Goal: Information Seeking & Learning: Learn about a topic

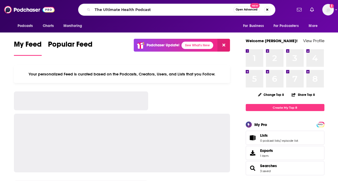
type input "The Ultimate Health Podcast"
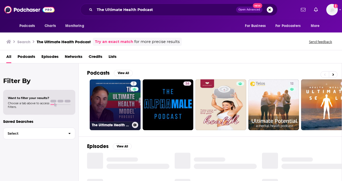
click at [119, 105] on link "7 The Ultimate Health Model Podcast" at bounding box center [115, 104] width 51 height 51
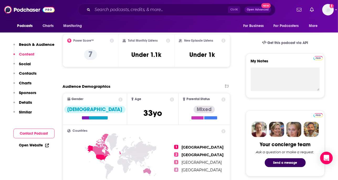
scroll to position [72, 0]
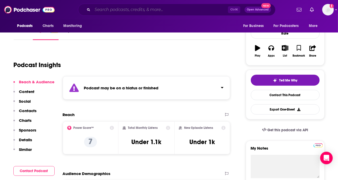
click at [111, 12] on input "Search podcasts, credits, & more..." at bounding box center [159, 10] width 135 height 8
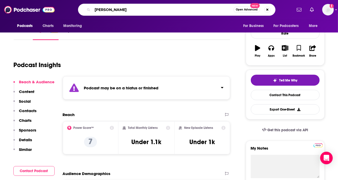
type input "lucas rockwood"
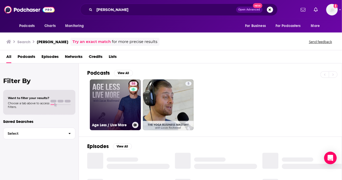
click at [112, 106] on link "58 Age Less / Live More" at bounding box center [115, 104] width 51 height 51
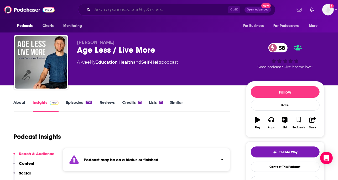
click at [100, 10] on input "Search podcasts, credits, & more..." at bounding box center [159, 10] width 135 height 8
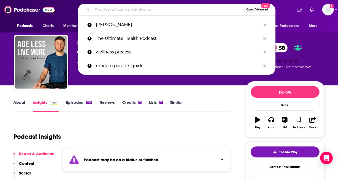
paste input "Whole View Podcas"
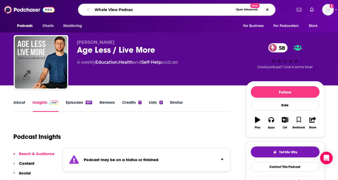
type input "Whole View Podcast"
click at [108, 9] on input "Whole View Podcast" at bounding box center [162, 10] width 141 height 8
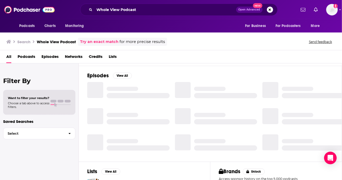
scroll to position [70, 0]
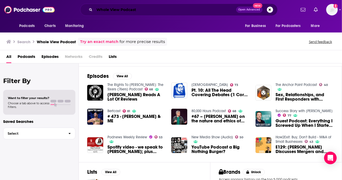
click at [130, 7] on input "Whole View Podcast" at bounding box center [164, 10] width 141 height 8
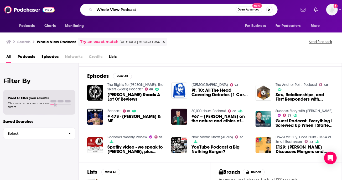
click at [130, 7] on input "Whole View Podcast" at bounding box center [164, 10] width 141 height 8
type input "Real Talk, WHole Life"
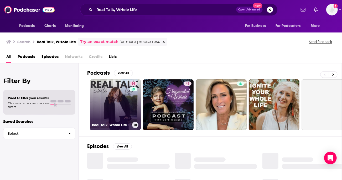
click at [114, 98] on link "66 Real Talk, Whole Life" at bounding box center [115, 104] width 51 height 51
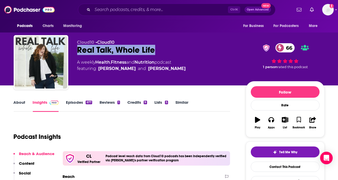
drag, startPoint x: 77, startPoint y: 49, endPoint x: 154, endPoint y: 47, distance: 76.9
click at [154, 47] on div "Real Talk, Whole Life 66" at bounding box center [157, 50] width 160 height 10
copy h2 "Real Talk, Whole Life"
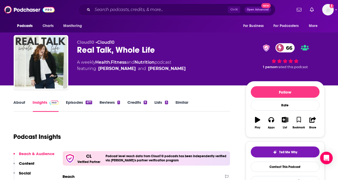
click at [120, 126] on div "Podcast Insights" at bounding box center [120, 133] width 212 height 27
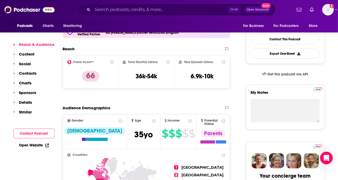
scroll to position [128, 0]
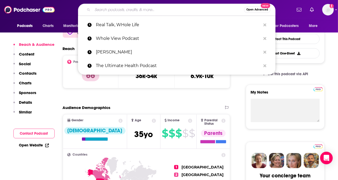
click at [105, 9] on input "Search podcasts, credits, & more..." at bounding box center [167, 10] width 151 height 8
paste input "Optimal Performance Podcast"
type input "Optimal Performance Podcast"
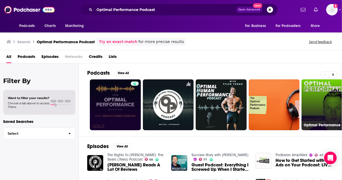
click at [310, 100] on link "Optimal Performance" at bounding box center [326, 104] width 51 height 51
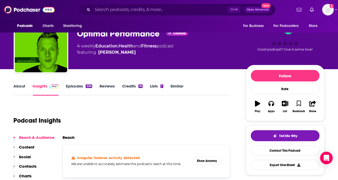
scroll to position [16, 0]
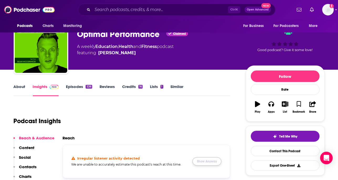
click at [204, 161] on button "Show Anyway" at bounding box center [206, 161] width 29 height 8
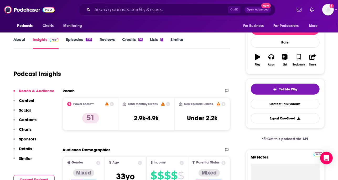
scroll to position [63, 0]
click at [109, 11] on input "Search podcasts, credits, & more..." at bounding box center [159, 10] width 135 height 8
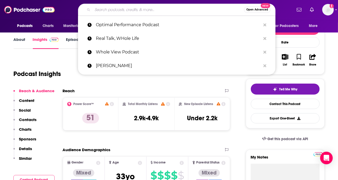
paste input "Metabolic Optimization Podcast"
type input "Metabolic Optimization Podcast"
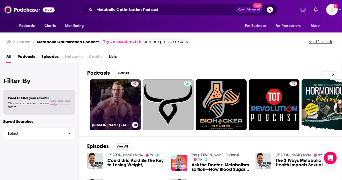
click at [115, 104] on link "43 Thomas DeLauer - Metabolic Optimization Podcast" at bounding box center [115, 104] width 51 height 51
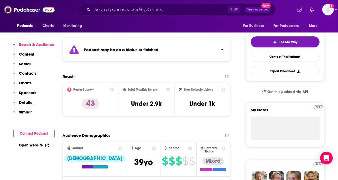
scroll to position [111, 0]
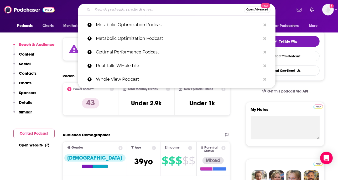
click at [97, 9] on input "Search podcasts, credits, & more..." at bounding box center [167, 10] width 151 height 8
paste input "EMBody Radio"
type input "EMBody Radio"
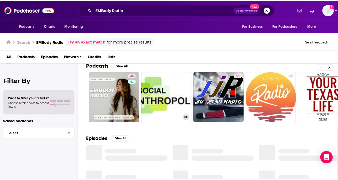
scroll to position [7, 0]
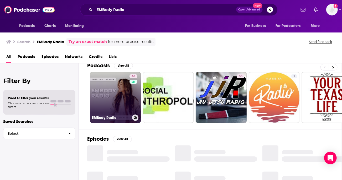
click at [118, 100] on link "48 EMBody Radio" at bounding box center [115, 97] width 51 height 51
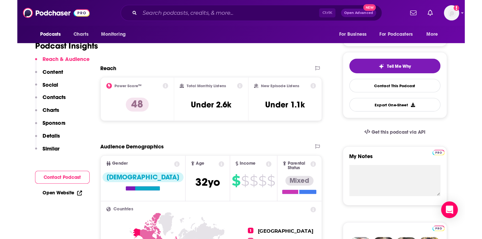
scroll to position [102, 0]
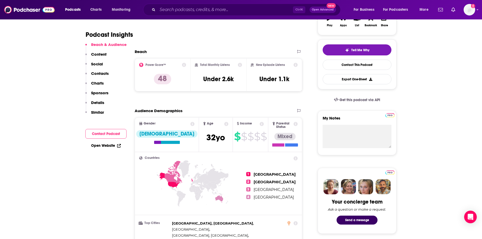
click at [175, 5] on div "Ctrl K Open Advanced New" at bounding box center [241, 10] width 197 height 12
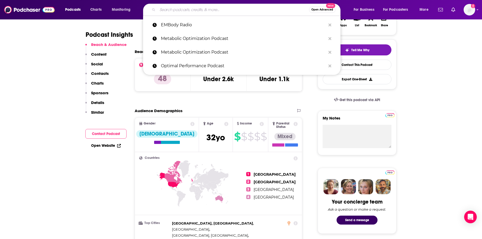
click at [177, 10] on input "Search podcasts, credits, & more..." at bounding box center [232, 10] width 151 height 8
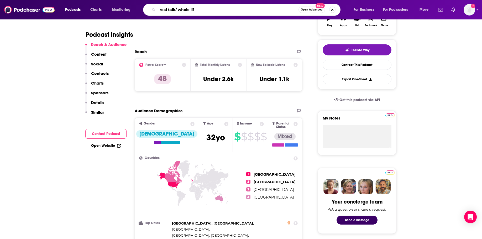
type input "real talk/ whole life"
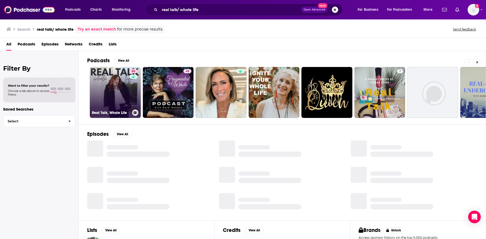
click at [99, 93] on link "66 Real Talk, Whole Life" at bounding box center [115, 92] width 51 height 51
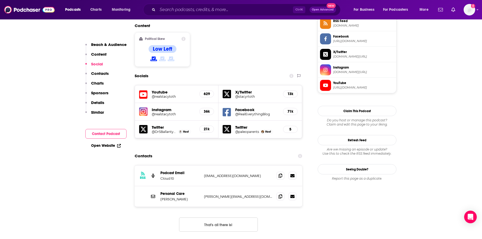
scroll to position [446, 0]
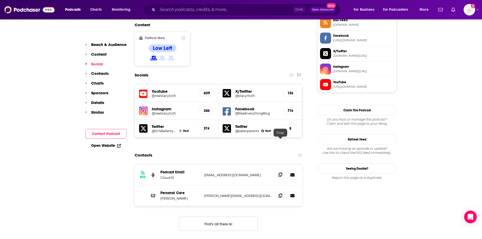
click at [277, 171] on span at bounding box center [280, 175] width 8 height 8
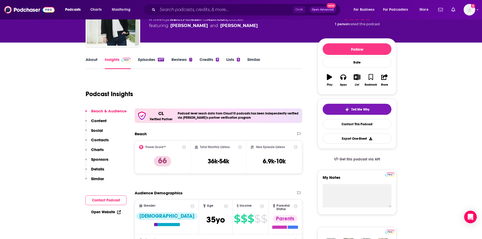
scroll to position [26, 0]
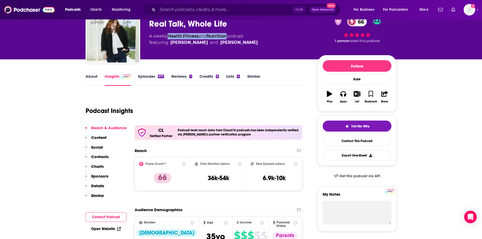
drag, startPoint x: 167, startPoint y: 35, endPoint x: 230, endPoint y: 36, distance: 63.0
click at [230, 36] on div "A weekly Health , Fitness and Nutrition podcast featuring Sarah Ballantyne and …" at bounding box center [203, 39] width 109 height 13
copy div "Health , Fitness and Nutrition"
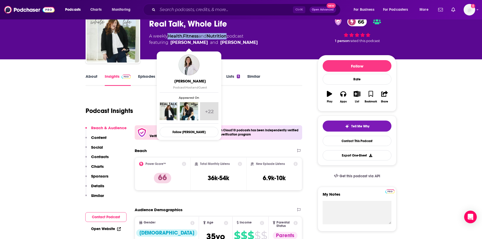
drag, startPoint x: 170, startPoint y: 42, endPoint x: 208, endPoint y: 42, distance: 37.8
click at [208, 42] on span "featuring Sarah Ballantyne and Stacy Toth" at bounding box center [203, 42] width 109 height 6
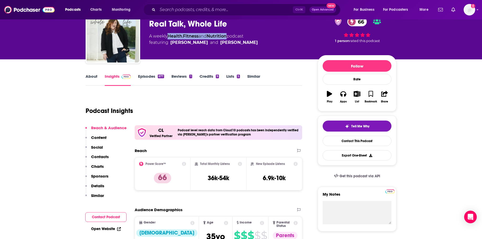
copy link "Sarah Ballantyne"
click at [163, 11] on input "Search podcasts, credits, & more..." at bounding box center [224, 10] width 135 height 8
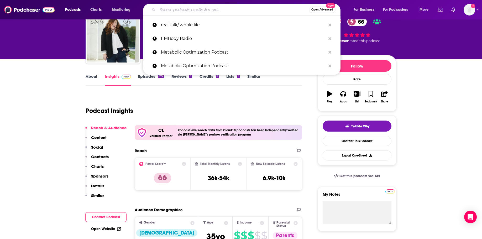
paste input "The Lucas Rockwood Show"
type input "The Lucas Rockwood Show"
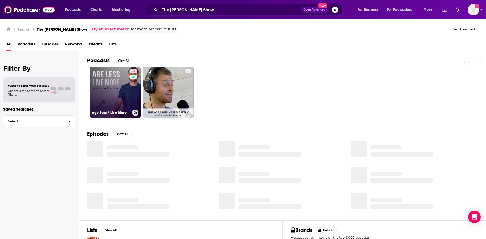
click at [111, 89] on link "58 Age Less / Live More" at bounding box center [115, 92] width 51 height 51
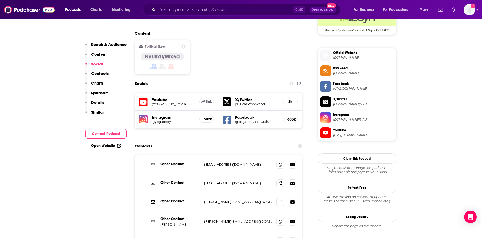
scroll to position [446, 0]
click at [281, 181] on icon at bounding box center [280, 221] width 4 height 4
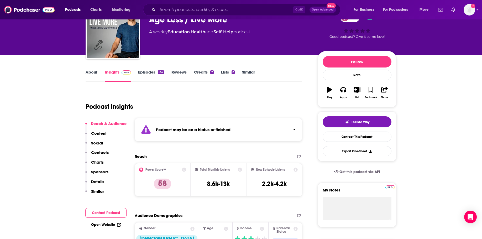
scroll to position [0, 0]
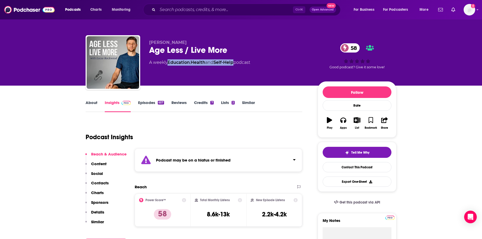
drag, startPoint x: 168, startPoint y: 62, endPoint x: 236, endPoint y: 65, distance: 68.6
click at [236, 65] on div "A weekly Education , Health and Self-Help podcast" at bounding box center [199, 62] width 101 height 6
copy div "Education , Health and Self-Help"
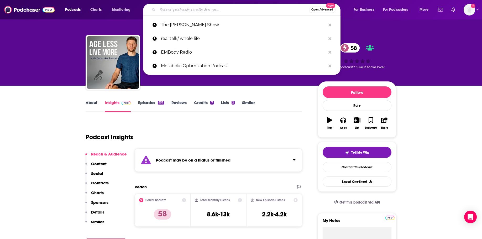
click at [183, 10] on input "Search podcasts, credits, & more..." at bounding box center [232, 10] width 151 height 8
paste input "Rejuvenaging with Dr. Ron Kaiser"
type input "Rejuvenaging with Dr. Ron Kaiser"
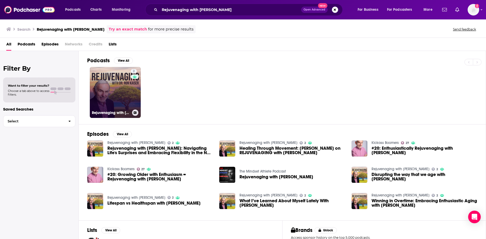
click at [105, 89] on link "2 Rejuvenaging with Dr. Ron Kaiser" at bounding box center [115, 92] width 51 height 51
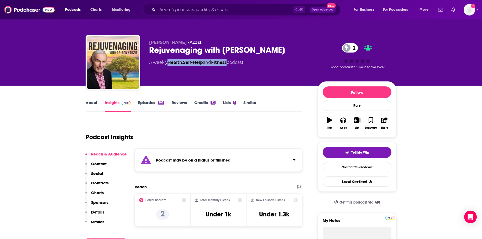
drag, startPoint x: 168, startPoint y: 61, endPoint x: 231, endPoint y: 66, distance: 62.9
click at [231, 66] on div "Dr. Ron Kaiser • Acast Rejuvenaging with Dr. Ron Kaiser 2 A weekly Health , Sel…" at bounding box center [229, 61] width 160 height 42
copy div "Health , Self-Help and Fitness"
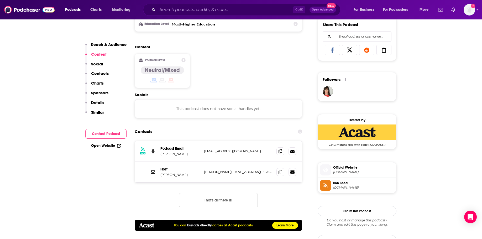
scroll to position [367, 0]
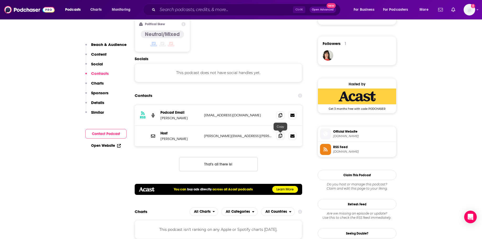
click at [280, 135] on icon at bounding box center [280, 136] width 4 height 4
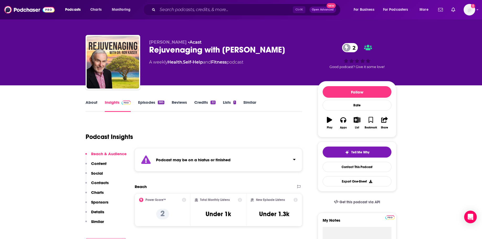
scroll to position [0, 0]
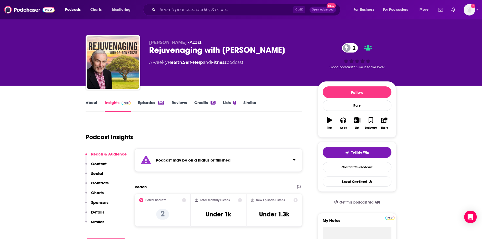
click at [179, 51] on div "Rejuvenaging with Dr. Ron Kaiser 2" at bounding box center [229, 50] width 160 height 10
click at [178, 49] on div "Rejuvenaging with Dr. Ron Kaiser 2" at bounding box center [229, 50] width 160 height 10
click at [178, 51] on div "Rejuvenaging with Dr. Ron Kaiser 2" at bounding box center [229, 50] width 160 height 10
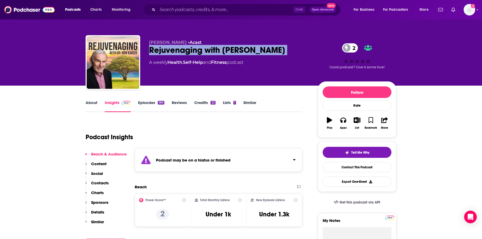
click at [178, 51] on div "Rejuvenaging with Dr. Ron Kaiser 2" at bounding box center [229, 50] width 160 height 10
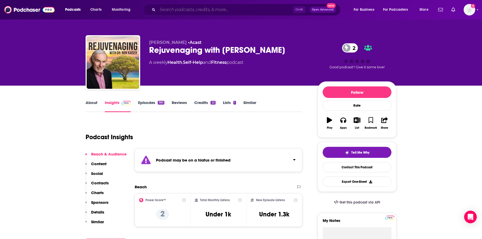
click at [178, 9] on input "Search podcasts, credits, & more..." at bounding box center [224, 10] width 135 height 8
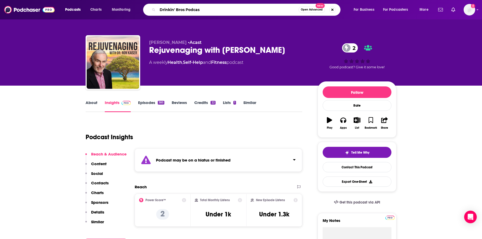
type input "Drinkin' Bros Podcast"
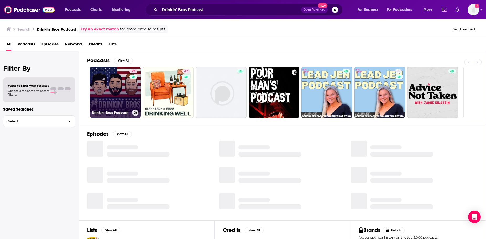
click at [116, 85] on link "72 Drinkin‘ Bros Podcast" at bounding box center [115, 92] width 51 height 51
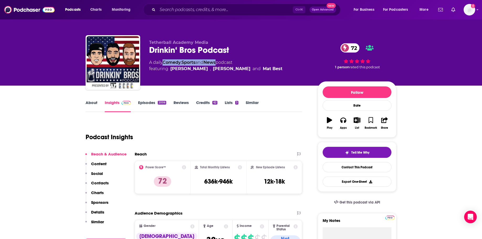
copy div "Comedy , Sports and News"
drag, startPoint x: 163, startPoint y: 61, endPoint x: 220, endPoint y: 61, distance: 56.7
click at [220, 61] on div "A daily Comedy , Sports and News podcast featuring Jarred Taylor , Ross Patters…" at bounding box center [215, 65] width 133 height 13
click at [178, 73] on div "Tetherball Academy Media Drinkin‘ Bros Podcast 72 A daily Comedy , Sports and N…" at bounding box center [229, 61] width 160 height 42
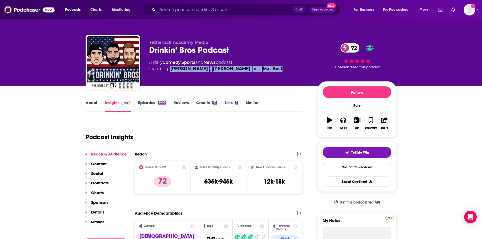
drag, startPoint x: 170, startPoint y: 67, endPoint x: 270, endPoint y: 71, distance: 100.6
click at [270, 71] on div "A daily Comedy , Sports and News podcast featuring Jarred Taylor , Ross Patters…" at bounding box center [229, 65] width 160 height 13
copy span "Jarred Taylor , Ross Patterson and Mat Best"
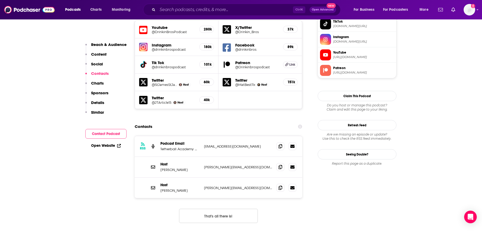
scroll to position [498, 0]
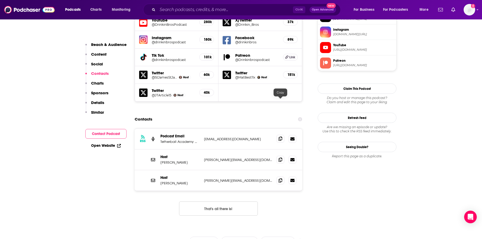
click at [278, 136] on icon at bounding box center [280, 138] width 4 height 4
click at [278, 155] on span at bounding box center [280, 159] width 8 height 8
click at [279, 178] on icon at bounding box center [280, 180] width 4 height 4
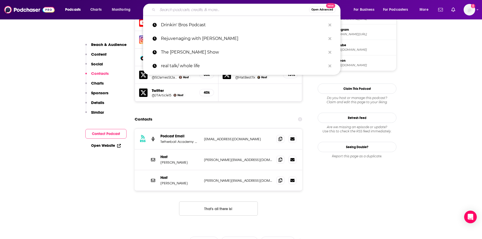
click at [189, 12] on input "Search podcasts, credits, & more..." at bounding box center [232, 10] width 151 height 8
paste input "Barbell Shrugged"
type input "Barbell Shrugged"
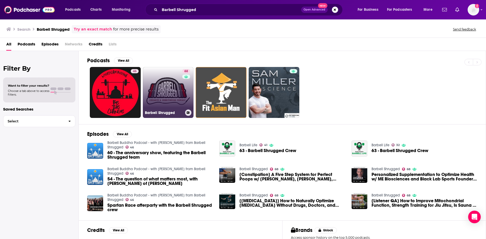
click at [179, 88] on link "68 Barbell Shrugged" at bounding box center [168, 92] width 51 height 51
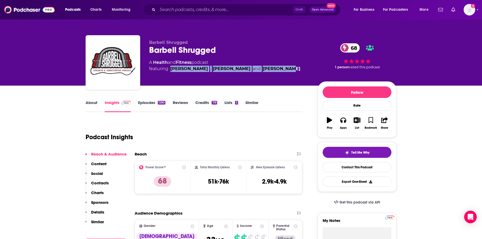
drag, startPoint x: 170, startPoint y: 68, endPoint x: 283, endPoint y: 72, distance: 113.2
click at [283, 72] on div "Barbell Shrugged Barbell Shrugged 68 A Health and Fitness podcast featuring And…" at bounding box center [229, 61] width 160 height 42
copy span "Anders Varner , John Swanson and Doug Larson"
click at [248, 125] on div "Podcast Insights" at bounding box center [192, 133] width 212 height 27
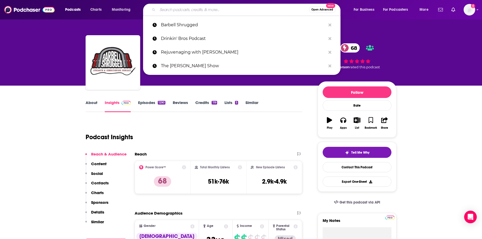
click at [176, 8] on input "Search podcasts, credits, & more..." at bounding box center [232, 10] width 151 height 8
paste input "EMBody Radio"
type input "EMBody Radio"
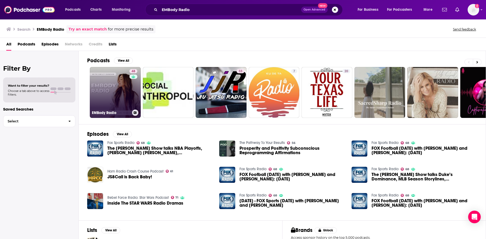
click at [100, 94] on link "48 EMBody Radio" at bounding box center [115, 92] width 51 height 51
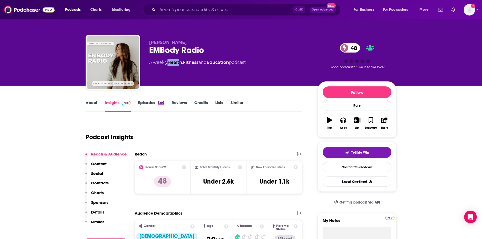
drag, startPoint x: 168, startPoint y: 61, endPoint x: 181, endPoint y: 59, distance: 13.3
click at [181, 59] on div "Emily Duncan EMBody Radio 48 A weekly Health , Fitness and Education podcast" at bounding box center [229, 61] width 160 height 42
click at [171, 67] on div "Emily Duncan EMBody Radio 48 A weekly Health , Fitness and Education podcast" at bounding box center [229, 61] width 160 height 42
drag, startPoint x: 232, startPoint y: 60, endPoint x: 170, endPoint y: 63, distance: 62.6
click at [170, 63] on div "A weekly Health , Fitness and Education podcast" at bounding box center [197, 62] width 97 height 6
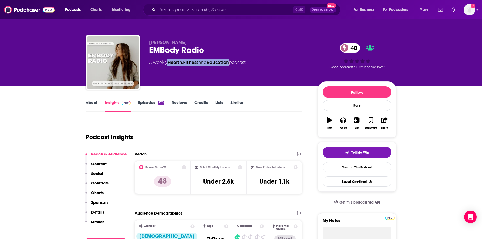
copy div "Health , Fitness and Education"
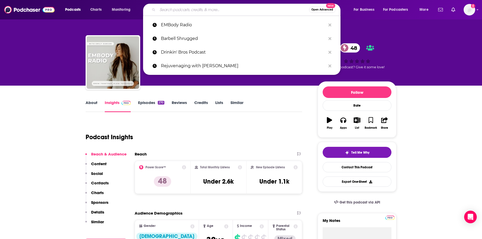
click at [177, 8] on input "Search podcasts, credits, & more..." at bounding box center [232, 10] width 151 height 8
paste input "Optimal Performance"
type input "Optimal Performance"
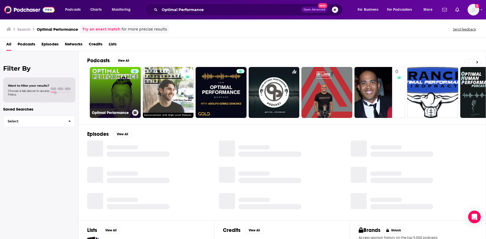
click at [110, 91] on link "Optimal Performance" at bounding box center [115, 92] width 51 height 51
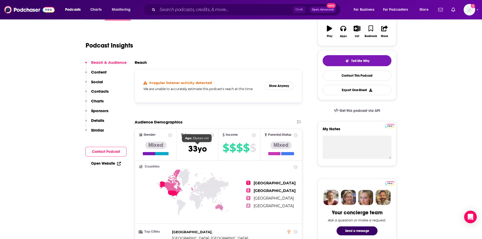
scroll to position [79, 0]
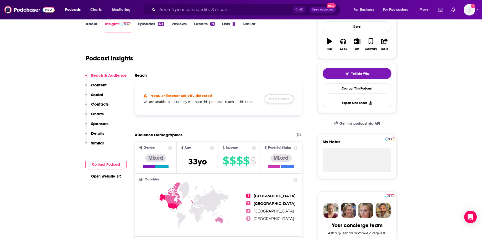
click at [279, 99] on button "Show Anyway" at bounding box center [278, 98] width 29 height 8
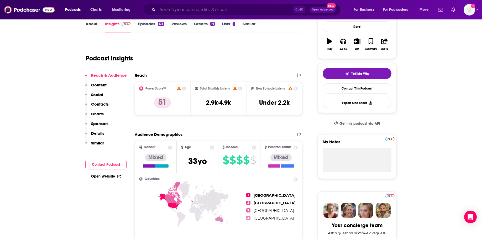
click at [169, 13] on input "Search podcasts, credits, & more..." at bounding box center [224, 10] width 135 height 8
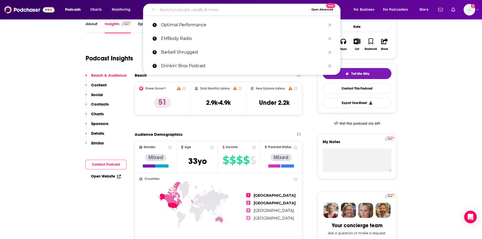
paste input "The Funk'tional Nutrition Podcast"
type input "The Funk'tional Nutrition Podcast"
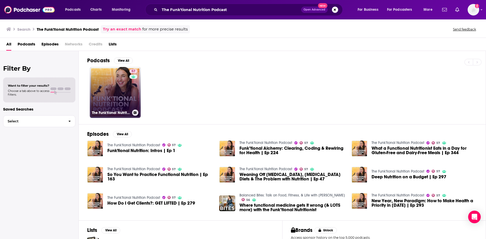
click at [116, 95] on link "57 The Funk'tional Nutrition Podcast" at bounding box center [115, 92] width 51 height 51
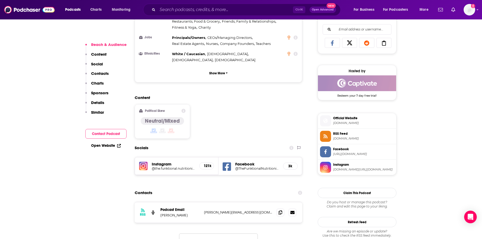
scroll to position [341, 0]
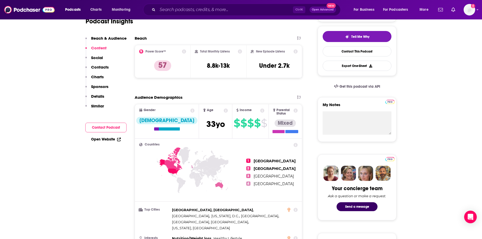
scroll to position [79, 0]
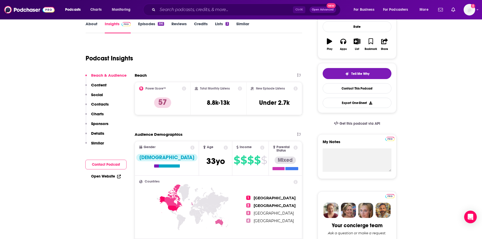
click at [162, 14] on div "Ctrl K Open Advanced New" at bounding box center [241, 10] width 197 height 12
click at [166, 7] on input "Search podcasts, credits, & more..." at bounding box center [224, 10] width 135 height 8
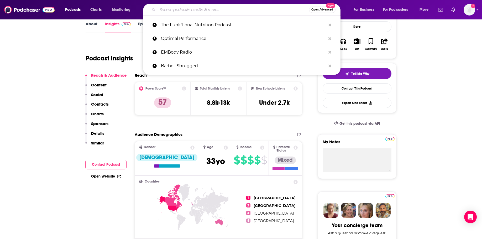
paste input "The Meat Mafia Podcast"
type input "The Meat Mafia Podcast"
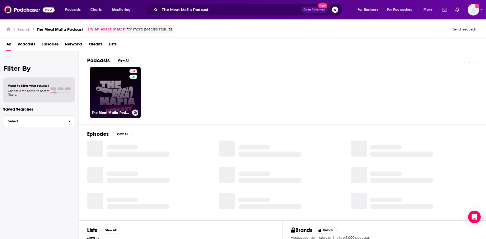
click at [130, 97] on div "54" at bounding box center [133, 89] width 9 height 40
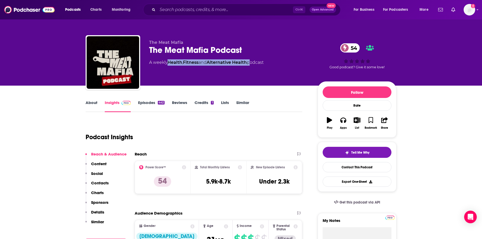
drag, startPoint x: 251, startPoint y: 62, endPoint x: 169, endPoint y: 67, distance: 82.2
click at [169, 67] on div "The Meat Mafia The Meat Mafia Podcast 54 A weekly Health , Fitness and Alternat…" at bounding box center [229, 61] width 160 height 42
copy div "Health , Fitness and Alternative Health"
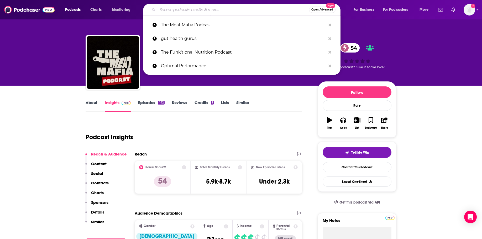
click at [169, 10] on input "Search podcasts, credits, & more..." at bounding box center [232, 10] width 151 height 8
paste input "Everyday Wellness"
type input "Everyday Wellness"
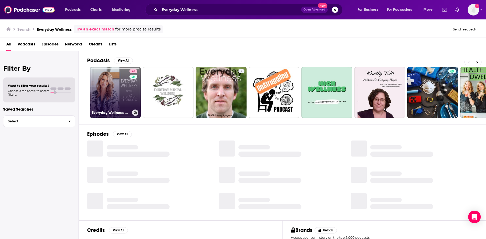
click at [104, 86] on link "78 Everyday Wellness: Midlife Hormones, Health, and Science for Women 35+" at bounding box center [115, 92] width 51 height 51
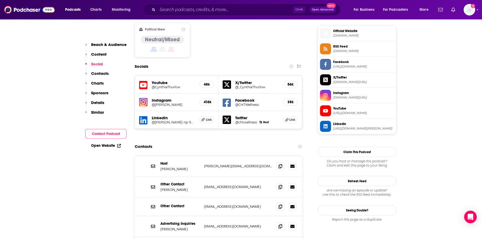
scroll to position [472, 0]
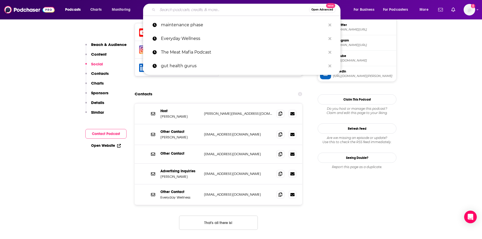
click at [164, 11] on input "Search podcasts, credits, & more..." at bounding box center [232, 10] width 151 height 8
paste input "The Ultimate Health Podcast"
type input "The Ultimate Health Podcast"
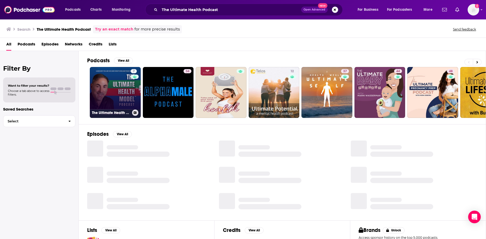
click at [94, 87] on link "7 The Ultimate Health Model Podcast" at bounding box center [115, 92] width 51 height 51
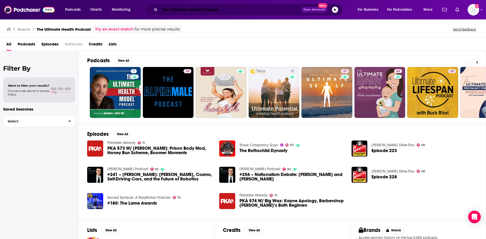
click at [176, 11] on input "The Ultimate Health Podcast" at bounding box center [230, 10] width 141 height 8
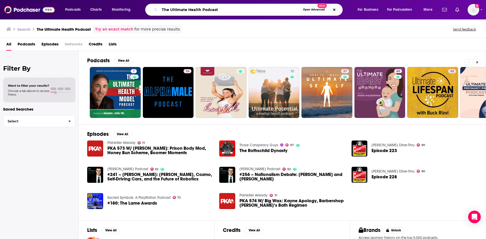
click at [176, 11] on input "The Ultimate Health Podcast" at bounding box center [230, 10] width 141 height 8
type input "jesse chappus"
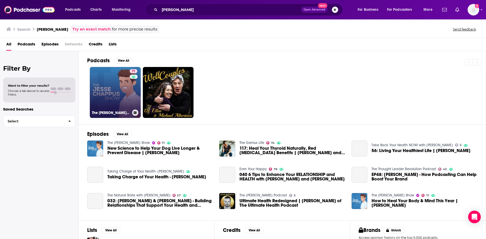
click at [112, 77] on link "71 The Jesse Chappus Show" at bounding box center [115, 92] width 51 height 51
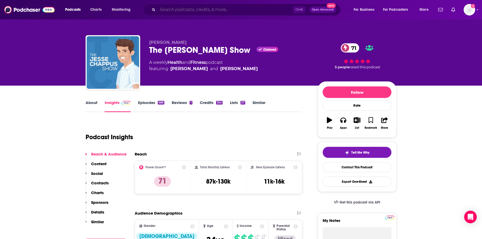
click at [173, 8] on input "Search podcasts, credits, & more..." at bounding box center [224, 10] width 135 height 8
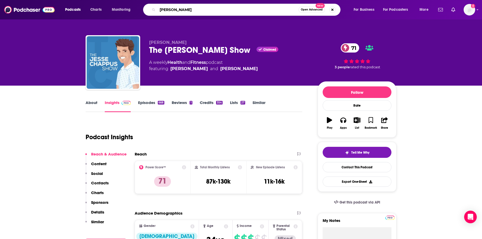
type input "kevin miller"
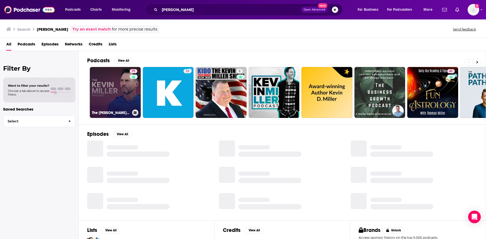
click at [121, 92] on link "71 The Kevin Miller Podcast" at bounding box center [115, 92] width 51 height 51
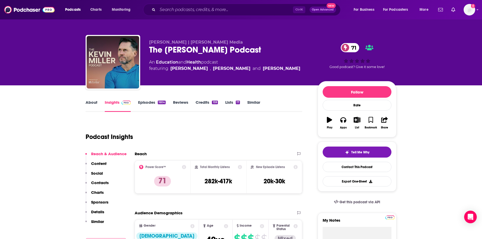
scroll to position [26, 0]
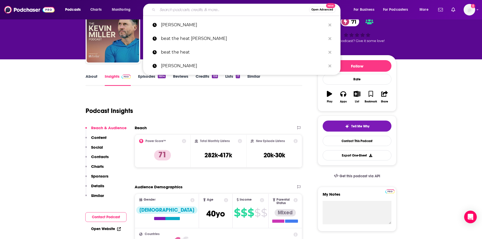
click at [181, 10] on input "Search podcasts, credits, & more..." at bounding box center [232, 10] width 151 height 8
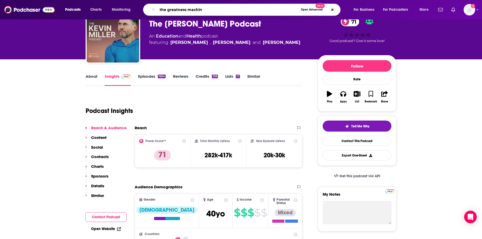
type input "the greatness machine"
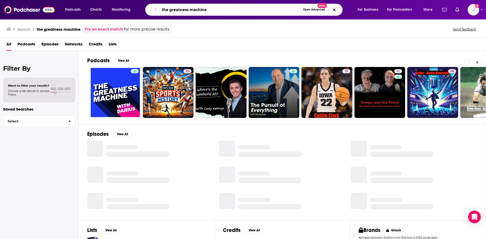
click at [211, 10] on input "the greatness machine" at bounding box center [230, 10] width 141 height 8
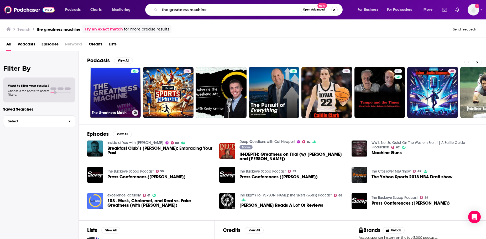
click at [114, 90] on link "The Greatness Machine" at bounding box center [115, 92] width 51 height 51
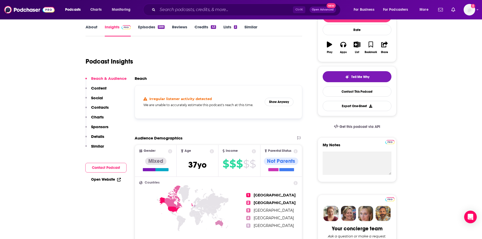
scroll to position [79, 0]
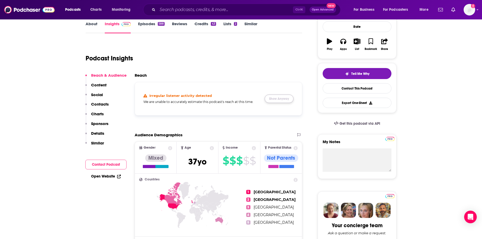
click at [272, 97] on button "Show Anyway" at bounding box center [278, 98] width 29 height 8
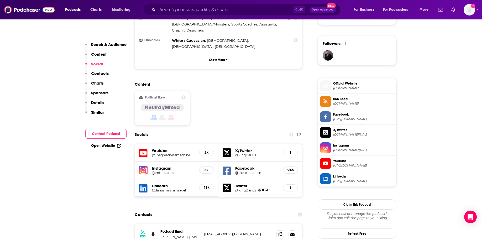
scroll to position [394, 0]
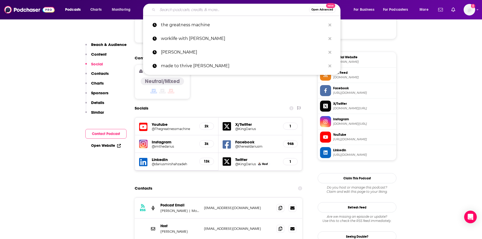
click at [171, 8] on input "Search podcasts, credits, & more..." at bounding box center [232, 10] width 151 height 8
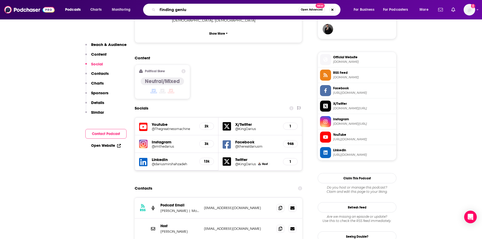
type input "finding genius"
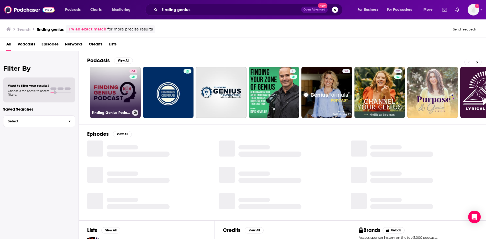
click at [109, 91] on link "64 Finding Genius Podcast" at bounding box center [115, 92] width 51 height 51
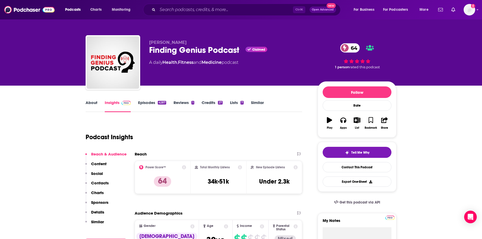
scroll to position [26, 0]
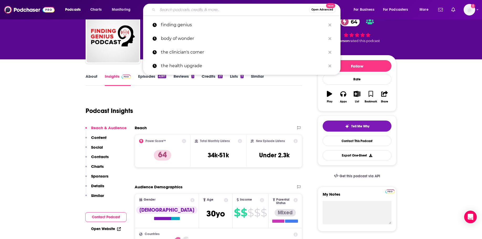
click at [169, 10] on input "Search podcasts, credits, & more..." at bounding box center [232, 10] width 151 height 8
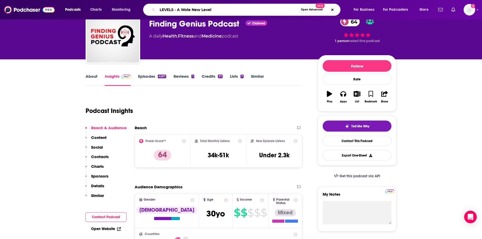
type input "LEVELS - A Whole New Level"
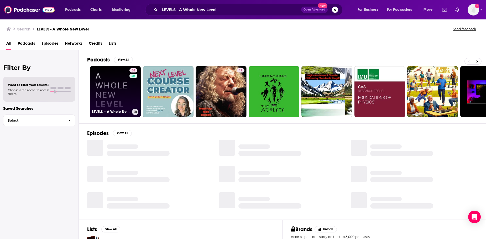
click at [104, 94] on link "54 LEVELS – A Whole New Level" at bounding box center [115, 91] width 51 height 51
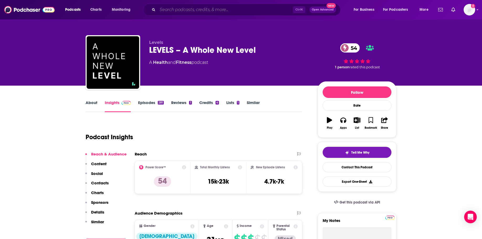
click at [167, 10] on input "Search podcasts, credits, & more..." at bounding box center [224, 10] width 135 height 8
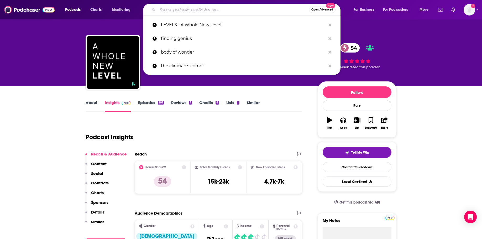
paste input "Health Coach Talk"
type input "Health Coach Talk"
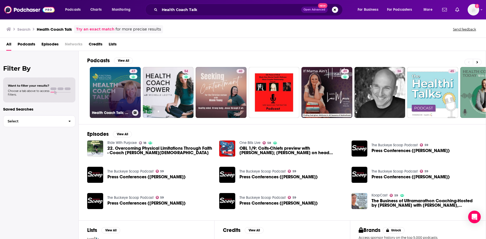
click at [116, 98] on link "47 Health Coach Talk: Conversations About Wellness Through Functional Medicine …" at bounding box center [115, 92] width 51 height 51
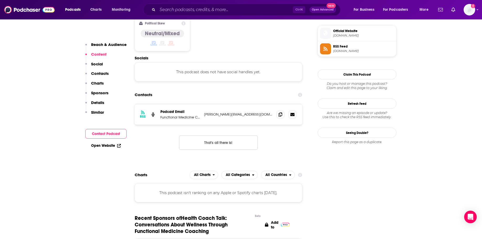
scroll to position [289, 0]
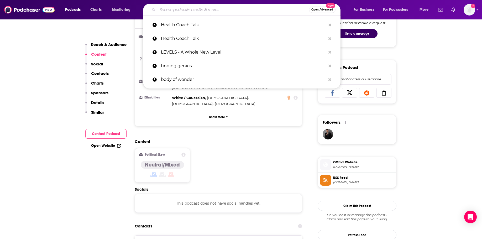
click at [192, 10] on input "Search podcasts, credits, & more..." at bounding box center [232, 10] width 151 height 8
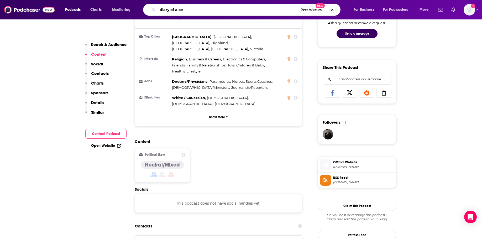
type input "diary of a ceo"
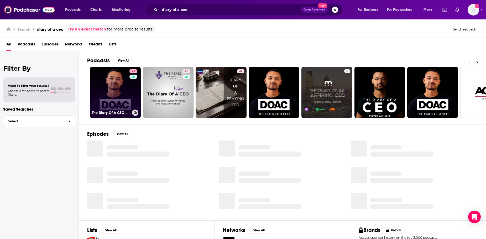
click at [111, 92] on link "97 The Diary Of A CEO with Steven Bartlett" at bounding box center [115, 92] width 51 height 51
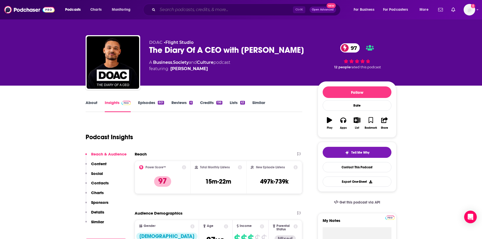
click at [163, 6] on input "Search podcasts, credits, & more..." at bounding box center [224, 10] width 135 height 8
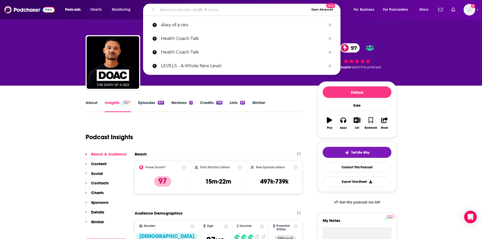
paste input "What's the Juice?"
type input "What's the Juice?"
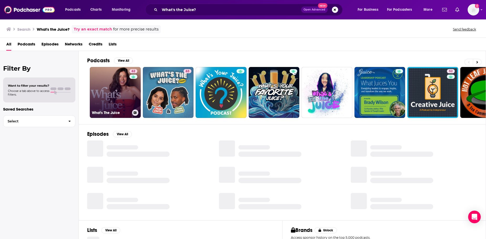
click at [115, 90] on link "62 What's The Juice" at bounding box center [115, 92] width 51 height 51
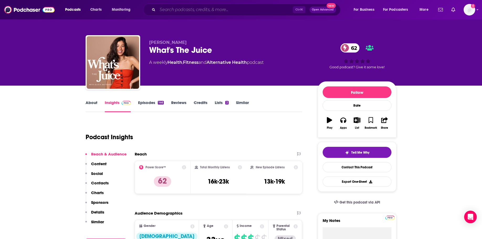
click at [178, 8] on input "Search podcasts, credits, & more..." at bounding box center [224, 10] width 135 height 8
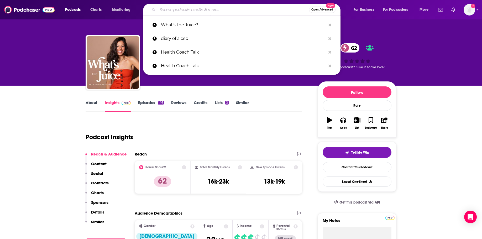
paste input "Earn Your Happy Podcast"
type input "Earn Your Happy Podcast"
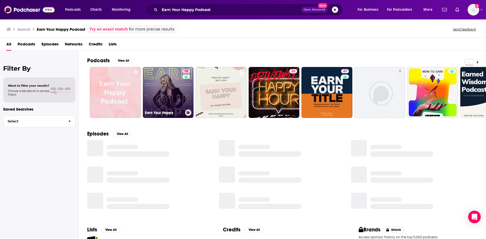
click at [158, 87] on link "78 Earn Your Happy" at bounding box center [168, 92] width 51 height 51
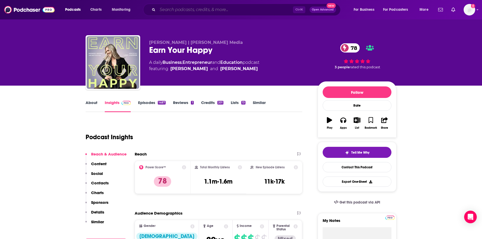
click at [166, 10] on input "Search podcasts, credits, & more..." at bounding box center [224, 10] width 135 height 8
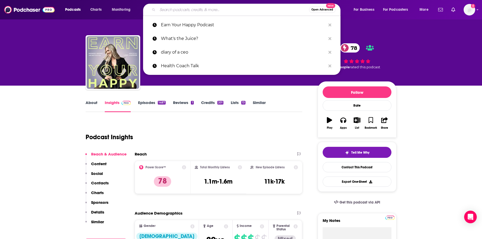
paste input "Optimal Protein"
type input "Optimal Protein"
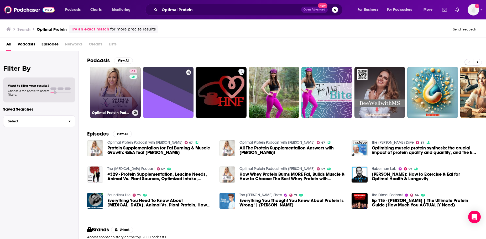
click at [114, 85] on link "67 Optimal Protein Podcast with [PERSON_NAME]" at bounding box center [115, 92] width 51 height 51
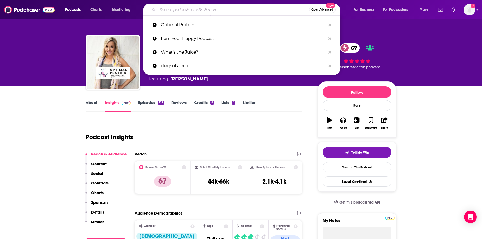
click at [169, 9] on input "Search podcasts, credits, & more..." at bounding box center [232, 10] width 151 height 8
paste input "Passion Struck with [PERSON_NAME]"
type input "Passion Struck with [PERSON_NAME]"
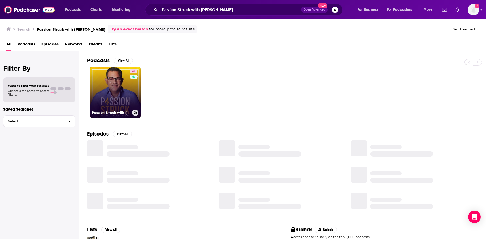
click at [114, 95] on link "76 Passion Struck with [PERSON_NAME]" at bounding box center [115, 92] width 51 height 51
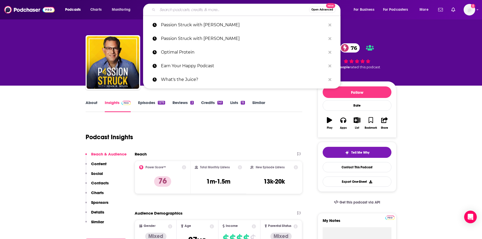
click at [173, 10] on input "Search podcasts, credits, & more..." at bounding box center [232, 10] width 151 height 8
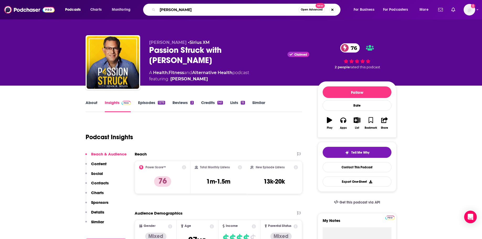
type input "[PERSON_NAME]"
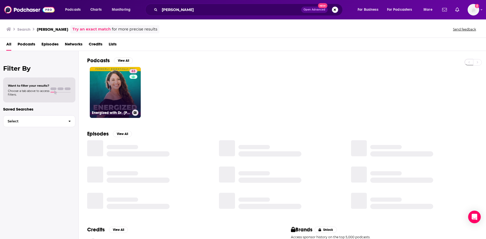
click at [113, 88] on link "63 Energized with Dr. [PERSON_NAME]" at bounding box center [115, 92] width 51 height 51
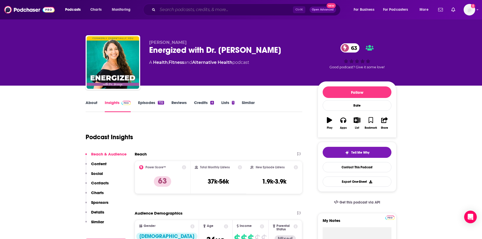
click at [170, 11] on input "Search podcasts, credits, & more..." at bounding box center [224, 10] width 135 height 8
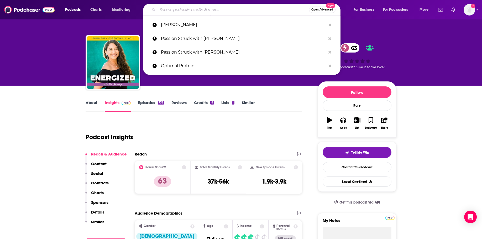
paste input "Well-Fed Women"
type input "Well-Fed Women"
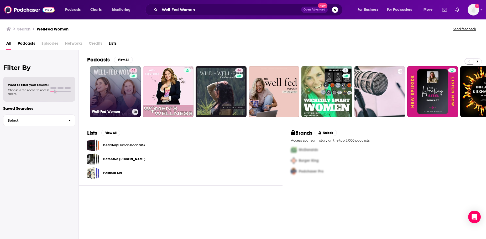
click at [117, 93] on link "65 Well-Fed Women" at bounding box center [115, 91] width 51 height 51
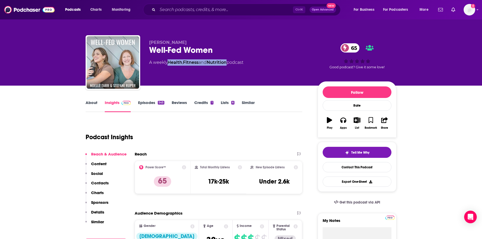
drag, startPoint x: 231, startPoint y: 62, endPoint x: 169, endPoint y: 66, distance: 61.3
click at [169, 66] on div "[PERSON_NAME] Well-Fed Women 65 A weekly Health , Fitness and Nutrition podcast" at bounding box center [229, 61] width 160 height 42
copy div "Health , Fitness and Nutrition"
click at [173, 78] on div "[PERSON_NAME] Well-Fed Women 65 A weekly Health , Fitness and Nutrition podcast" at bounding box center [229, 61] width 160 height 42
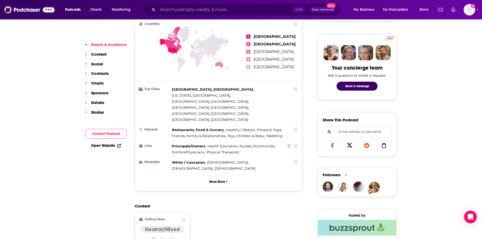
scroll to position [394, 0]
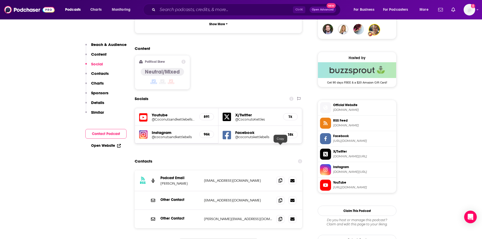
click at [277, 176] on span at bounding box center [280, 180] width 8 height 8
click at [278, 215] on span at bounding box center [280, 219] width 8 height 8
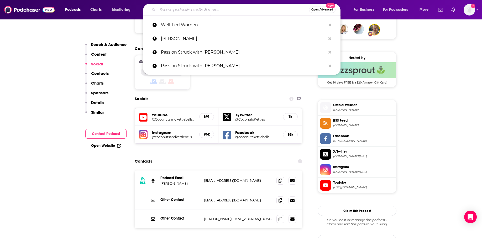
click at [169, 11] on input "Search podcasts, credits, & more..." at bounding box center [232, 10] width 151 height 8
paste input "Wealthy Way"
type input "Wealthy Way"
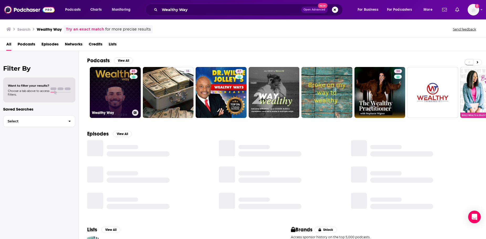
click at [109, 95] on link "[STREET_ADDRESS]" at bounding box center [115, 92] width 51 height 51
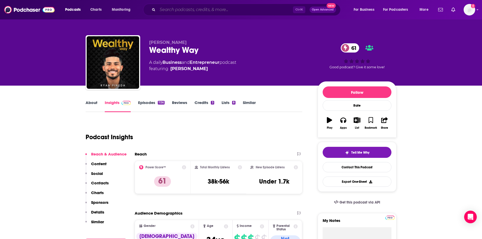
click at [168, 12] on input "Search podcasts, credits, & more..." at bounding box center [224, 10] width 135 height 8
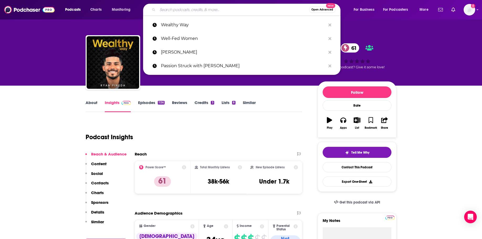
paste input "Dropping Bombs Podcast"
type input "Dropping Bombs Podcast"
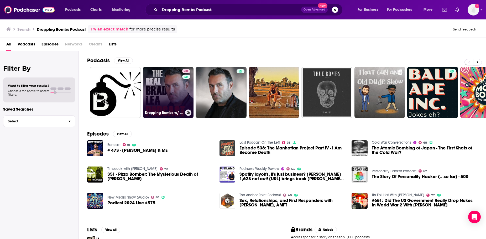
click at [174, 84] on link "60 Dropping Bombs w/ The Real [PERSON_NAME]" at bounding box center [168, 92] width 51 height 51
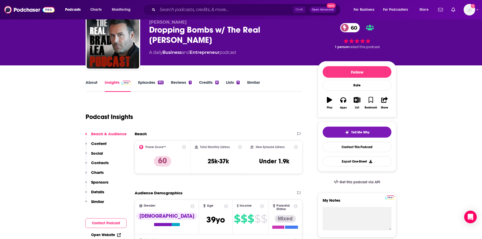
scroll to position [26, 0]
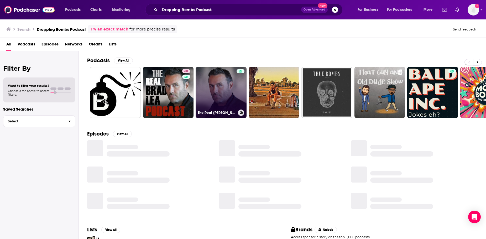
click at [229, 93] on link "The Real [PERSON_NAME] is Dropping bombs" at bounding box center [220, 92] width 51 height 51
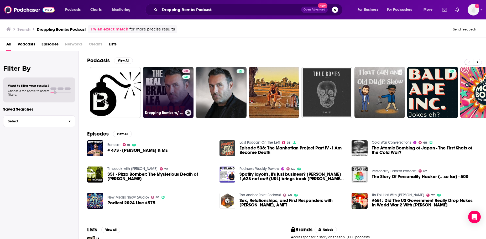
click at [158, 87] on link "60 Dropping Bombs w/ The Real [PERSON_NAME]" at bounding box center [168, 92] width 51 height 51
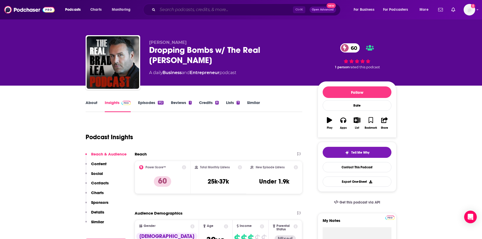
click at [169, 11] on input "Search podcasts, credits, & more..." at bounding box center [224, 10] width 135 height 8
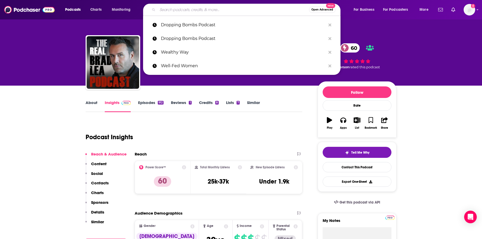
paste input "The Gutsy [MEDICAL_DATA]"
type input "The Gutsy [MEDICAL_DATA]"
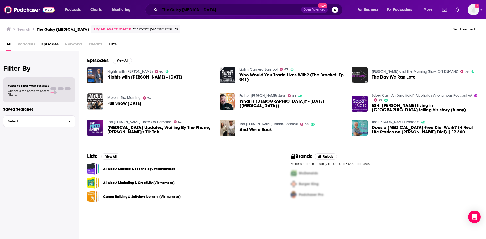
click at [168, 11] on input "The Gutsy [MEDICAL_DATA]" at bounding box center [230, 10] width 141 height 8
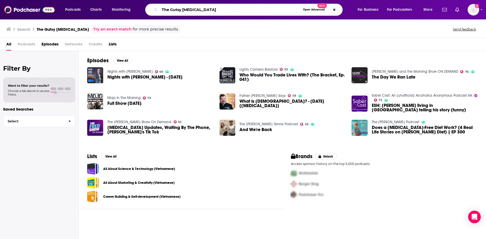
click at [177, 13] on input "The Gutsy [MEDICAL_DATA]" at bounding box center [230, 10] width 141 height 8
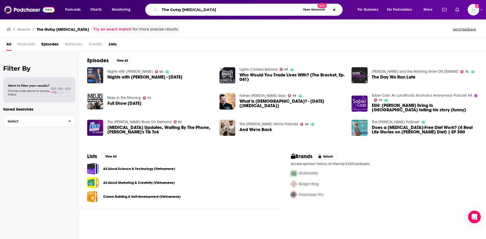
click at [177, 13] on input "The Gutsy [MEDICAL_DATA]" at bounding box center [230, 10] width 141 height 8
type input "fast to faith"
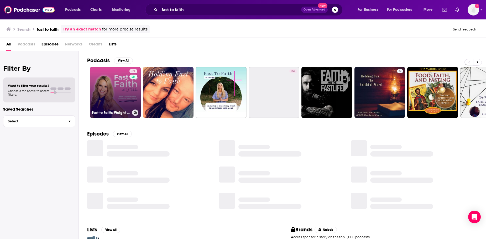
click at [113, 89] on link "52 Fast to Faith: Weight Loss & Hormone Support for Women Over 35" at bounding box center [115, 92] width 51 height 51
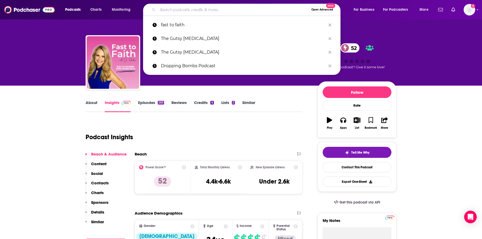
click at [169, 9] on input "Search podcasts, credits, & more..." at bounding box center [232, 10] width 151 height 8
paste input "The Coachable Podcast"
type input "The Coachable Podcast"
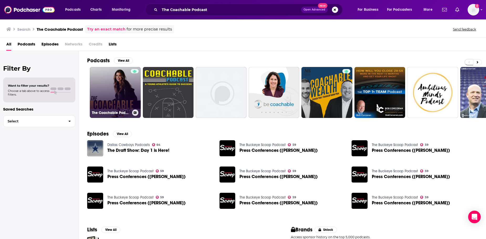
click at [121, 89] on link "The Coachable Podcast" at bounding box center [115, 92] width 51 height 51
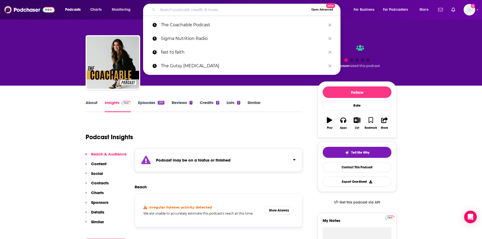
click at [178, 6] on input "Search podcasts, credits, & more..." at bounding box center [232, 10] width 151 height 8
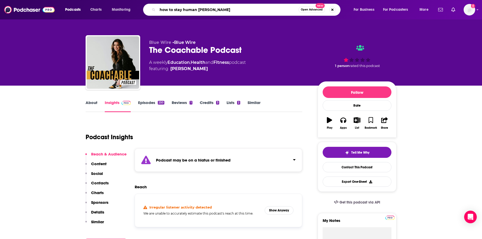
type input "how to stay human [PERSON_NAME]"
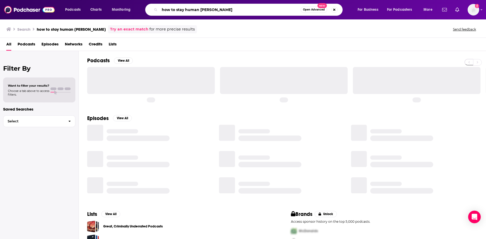
drag, startPoint x: 198, startPoint y: 9, endPoint x: 136, endPoint y: 5, distance: 61.8
click at [136, 5] on div "Podcasts Charts Monitoring how to stay human [PERSON_NAME] Open Advanced New Fo…" at bounding box center [249, 10] width 376 height 12
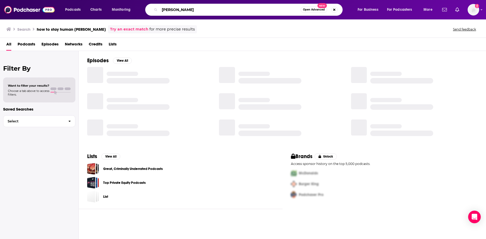
type input "[PERSON_NAME]"
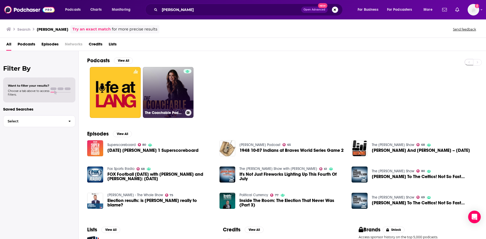
click at [169, 82] on link "The Coachable Podcast" at bounding box center [168, 92] width 51 height 51
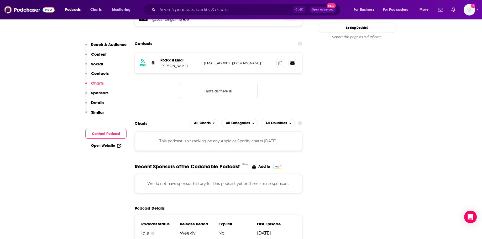
scroll to position [446, 0]
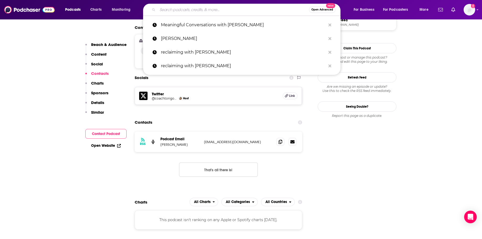
click at [175, 9] on input "Search podcasts, credits, & more..." at bounding box center [232, 10] width 151 height 8
paste input "Powerhouse Women Podcast"
type input "Powerhouse Women Podcast"
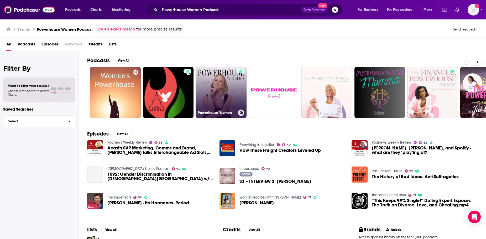
click at [214, 96] on link "Powerhouse Women" at bounding box center [220, 92] width 51 height 51
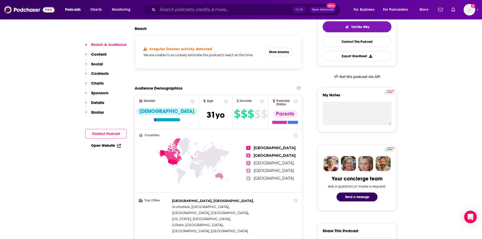
scroll to position [131, 0]
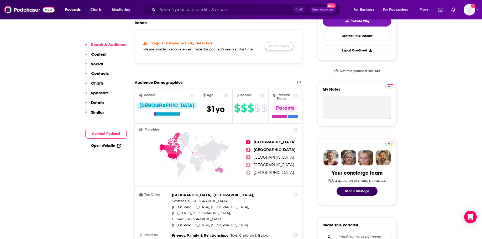
click at [277, 45] on button "Show Anyway" at bounding box center [278, 46] width 29 height 8
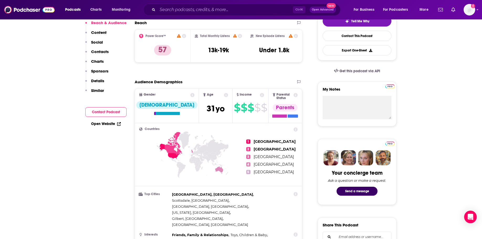
scroll to position [79, 0]
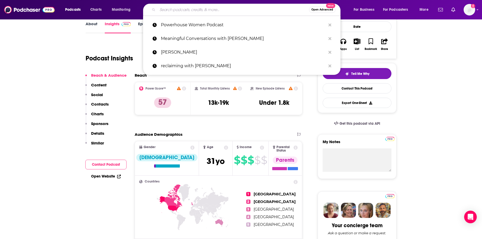
click at [175, 10] on input "Search podcasts, credits, & more..." at bounding box center [232, 10] width 151 height 8
paste input "The Healthy Skin Show"
type input "The Healthy Skin Show"
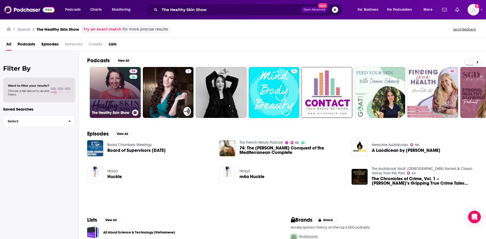
click at [103, 86] on link "54 The Healthy Skin Show" at bounding box center [115, 92] width 51 height 51
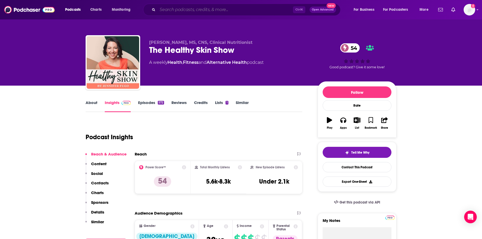
click at [161, 11] on input "Search podcasts, credits, & more..." at bounding box center [224, 10] width 135 height 8
click at [162, 11] on input "Search podcasts, credits, & more..." at bounding box center [224, 10] width 135 height 8
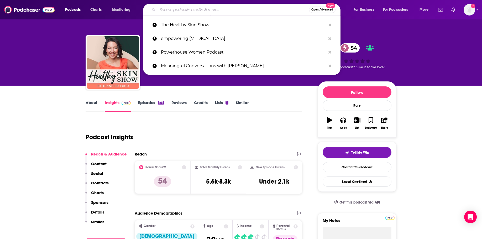
paste input "Heroic with [PERSON_NAME]"
type input "Heroic with [PERSON_NAME]"
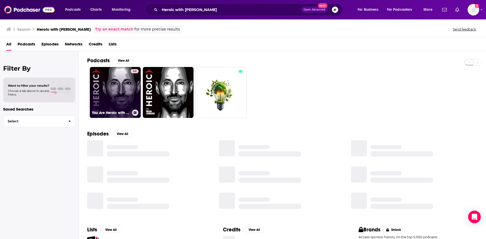
click at [127, 93] on link "64 You Are Heroic with [PERSON_NAME]" at bounding box center [115, 92] width 51 height 51
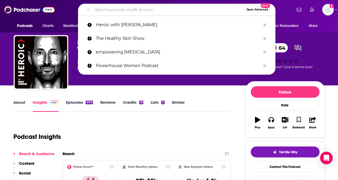
click at [137, 11] on input "Search podcasts, credits, & more..." at bounding box center [167, 10] width 151 height 8
paste input "The Energy BluePrint Podcast"
type input "The Energy BluePrint Podcast"
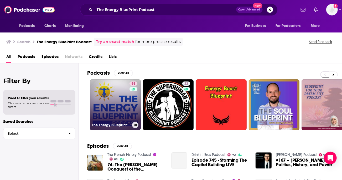
click at [115, 105] on link "63 The Energy Blueprint Podcast" at bounding box center [115, 104] width 51 height 51
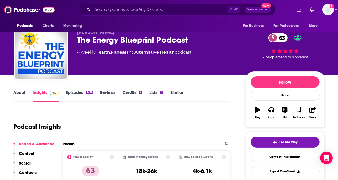
scroll to position [10, 0]
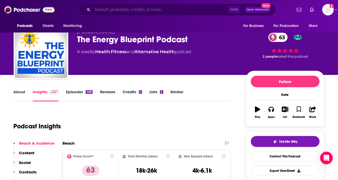
click at [123, 7] on input "Search podcasts, credits, & more..." at bounding box center [159, 10] width 135 height 8
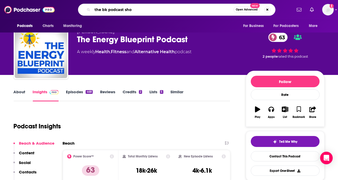
type input "the bk podcast show"
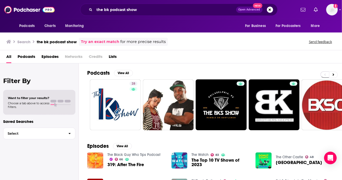
click at [62, 160] on div "Filter By Want to filter your results? Choose a tab above to access filters. Sa…" at bounding box center [39, 153] width 79 height 180
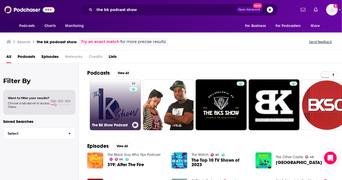
click at [108, 91] on link "28 The BK Show Podcast" at bounding box center [115, 104] width 51 height 51
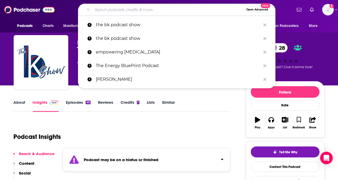
click at [115, 8] on input "Search podcasts, credits, & more..." at bounding box center [167, 10] width 151 height 8
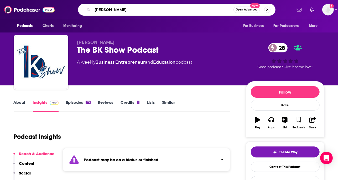
type input "[PERSON_NAME]"
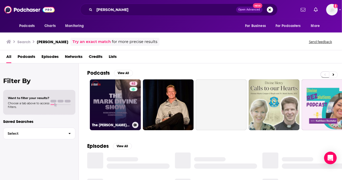
click at [116, 100] on link "62 The [PERSON_NAME] Show" at bounding box center [115, 104] width 51 height 51
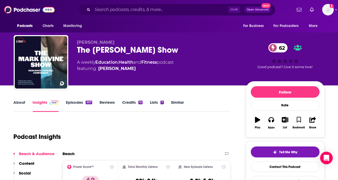
scroll to position [47, 0]
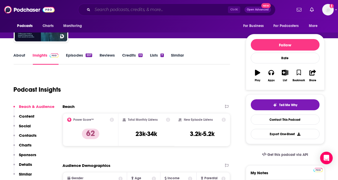
click at [108, 12] on input "Search podcasts, credits, & more..." at bounding box center [159, 10] width 135 height 8
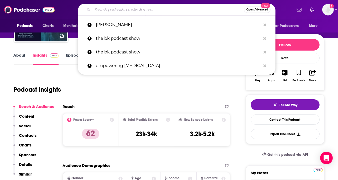
paste input "[PERSON_NAME]"
type input "[PERSON_NAME]"
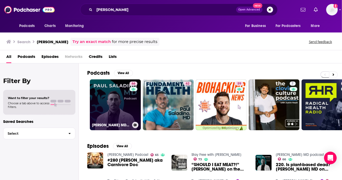
click at [116, 104] on link "66 [PERSON_NAME] MD podcast" at bounding box center [115, 104] width 51 height 51
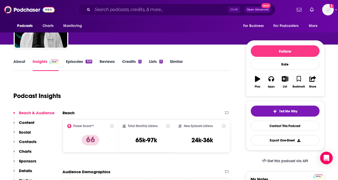
scroll to position [41, 0]
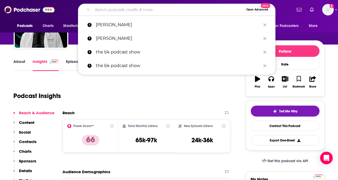
click at [104, 11] on input "Search podcasts, credits, & more..." at bounding box center [167, 10] width 151 height 8
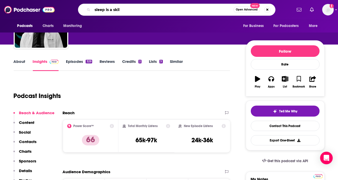
type input "sleep is a skill"
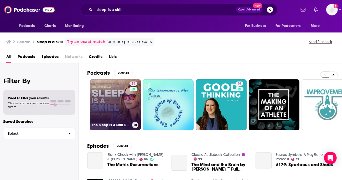
click at [125, 97] on link "54 The Sleep Is A Skill Podcast" at bounding box center [115, 104] width 51 height 51
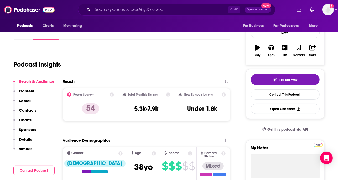
scroll to position [72, 0]
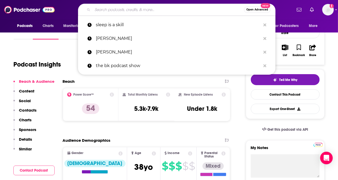
click at [107, 9] on input "Search podcasts, credits, & more..." at bounding box center [167, 10] width 151 height 8
paste input "The [PERSON_NAME] Show"
type input "The [PERSON_NAME] Show"
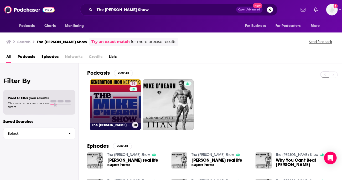
click at [98, 89] on link "35 The [PERSON_NAME] Show" at bounding box center [115, 104] width 51 height 51
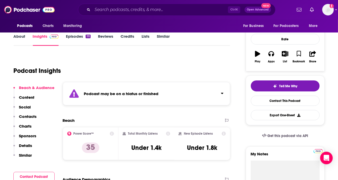
scroll to position [67, 0]
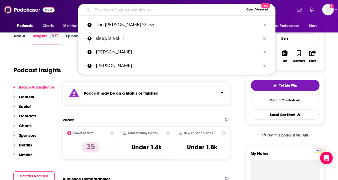
click at [107, 10] on input "Search podcasts, credits, & more..." at bounding box center [167, 10] width 151 height 8
paste input "The Girlfriend Doctor"
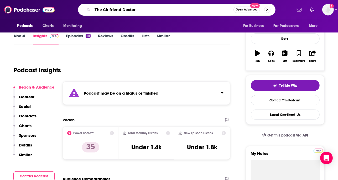
click at [103, 6] on input "The Girlfriend Doctor" at bounding box center [162, 10] width 141 height 8
type input "The Girlfriend Doctor"
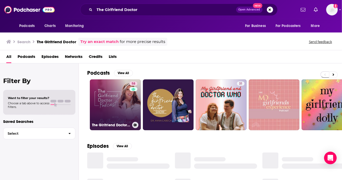
click at [108, 97] on link "58 The Girlfriend Doctor w/ [PERSON_NAME]" at bounding box center [115, 104] width 51 height 51
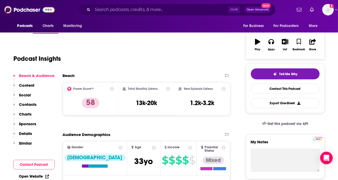
scroll to position [78, 0]
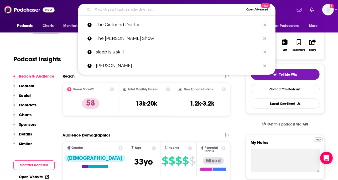
click at [112, 13] on input "Search podcasts, credits, & more..." at bounding box center [167, 10] width 151 height 8
paste input "Midlife Conversations with [PERSON_NAME] [PERSON_NAME]"
type input "Midlife Conversations with [PERSON_NAME] [PERSON_NAME]"
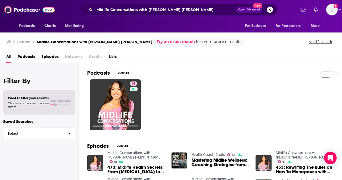
drag, startPoint x: 110, startPoint y: 3, endPoint x: 195, endPoint y: 76, distance: 112.0
click at [195, 76] on div "Podcasts View All" at bounding box center [214, 75] width 254 height 10
click at [268, 95] on div "61" at bounding box center [214, 104] width 254 height 51
drag, startPoint x: 35, startPoint y: 0, endPoint x: 161, endPoint y: 84, distance: 151.5
click at [161, 84] on div "61" at bounding box center [214, 104] width 254 height 51
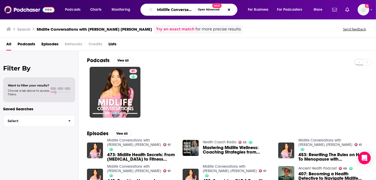
click at [162, 10] on input "Midlife Conversations with [PERSON_NAME] [PERSON_NAME]" at bounding box center [175, 10] width 41 height 8
paste input "edical Centric"
type input "Medical Centric"
